Goal: Communication & Community: Answer question/provide support

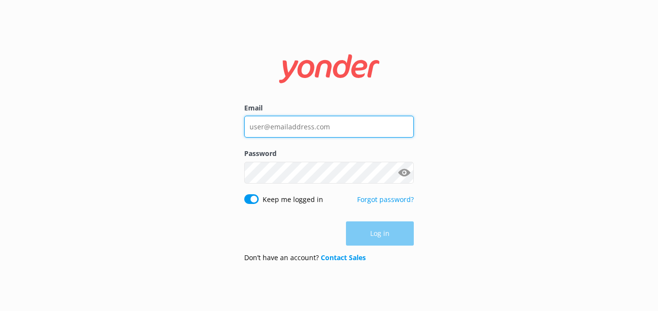
type input "[EMAIL_ADDRESS][DOMAIN_NAME]"
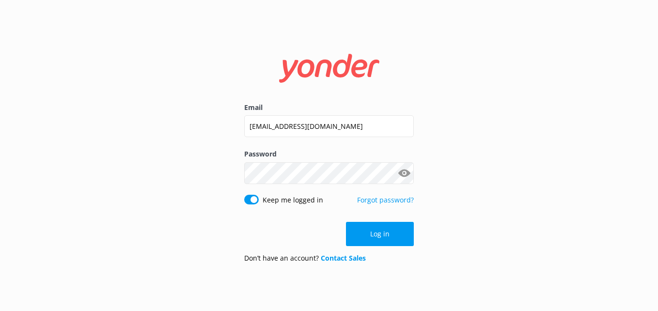
click at [391, 232] on div "Log in" at bounding box center [329, 234] width 170 height 24
click at [390, 232] on button "Log in" at bounding box center [380, 234] width 68 height 24
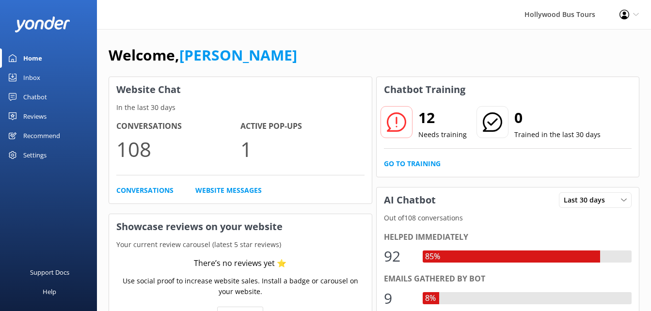
click at [33, 77] on div "Inbox" at bounding box center [31, 77] width 17 height 19
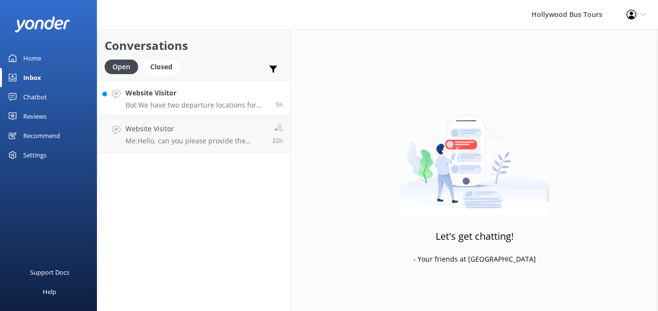
click at [187, 94] on h4 "Website Visitor" at bounding box center [197, 93] width 143 height 11
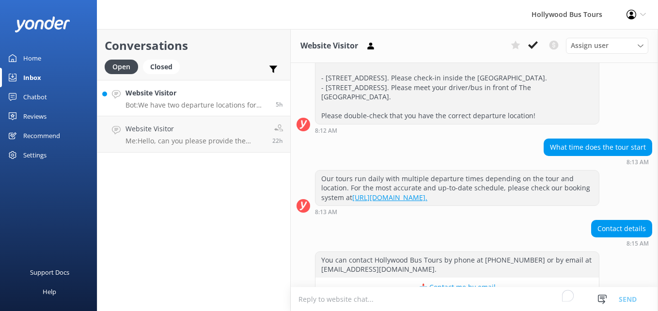
scroll to position [304, 0]
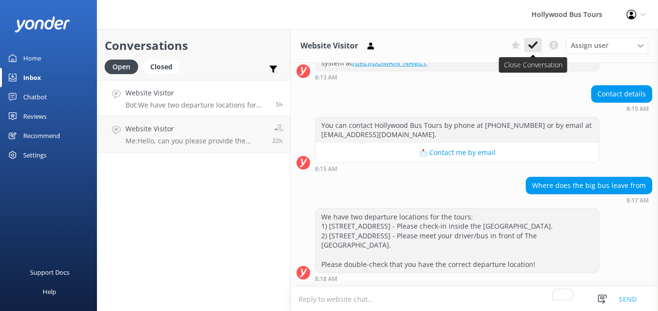
click at [541, 39] on button at bounding box center [532, 45] width 17 height 15
